Goal: Task Accomplishment & Management: Use online tool/utility

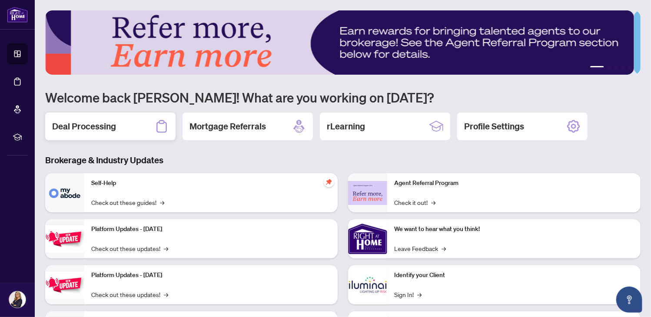
click at [86, 119] on div "Deal Processing" at bounding box center [110, 127] width 130 height 28
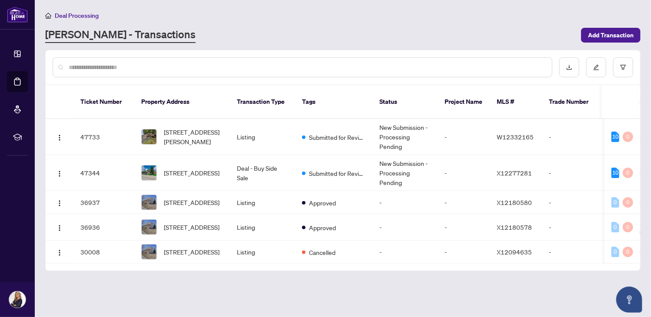
click at [173, 198] on span "[STREET_ADDRESS]" at bounding box center [192, 203] width 56 height 10
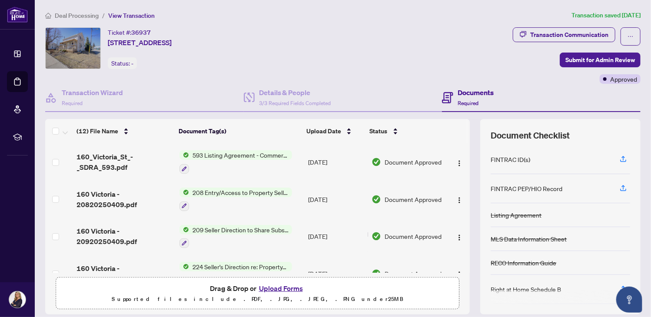
click at [289, 287] on button "Upload Forms" at bounding box center [280, 288] width 49 height 11
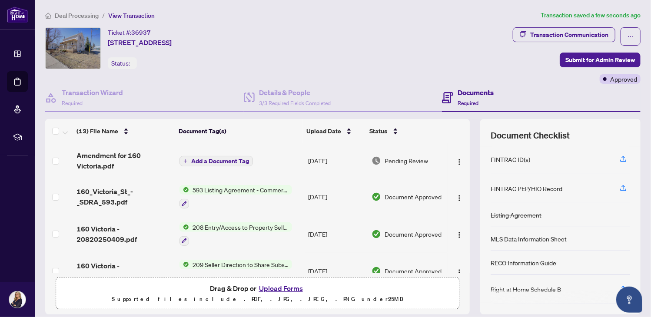
click at [11, 7] on img at bounding box center [17, 15] width 21 height 16
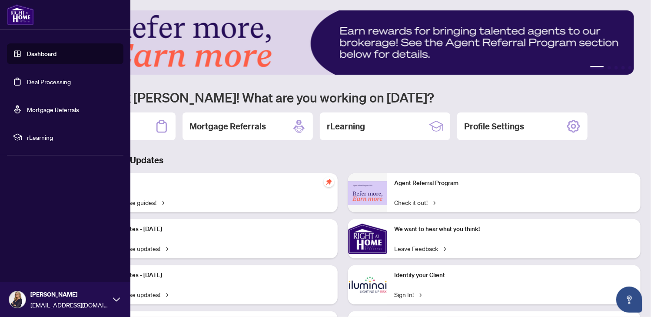
click at [59, 81] on link "Deal Processing" at bounding box center [49, 82] width 44 height 8
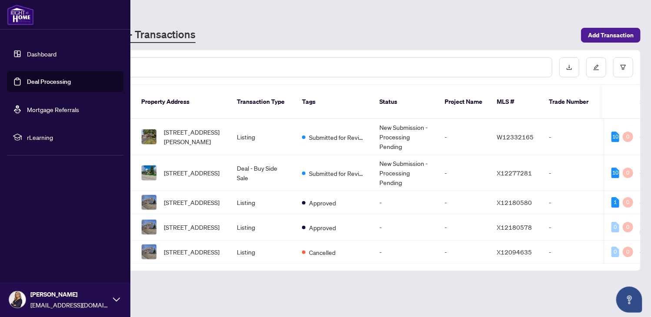
click at [186, 223] on span "[STREET_ADDRESS]" at bounding box center [192, 228] width 56 height 10
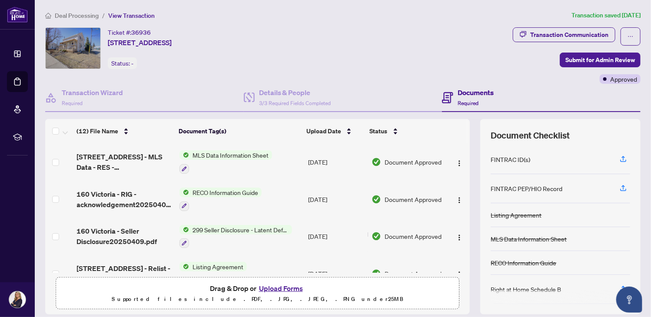
click at [287, 289] on button "Upload Forms" at bounding box center [280, 288] width 49 height 11
